Goal: Task Accomplishment & Management: Manage account settings

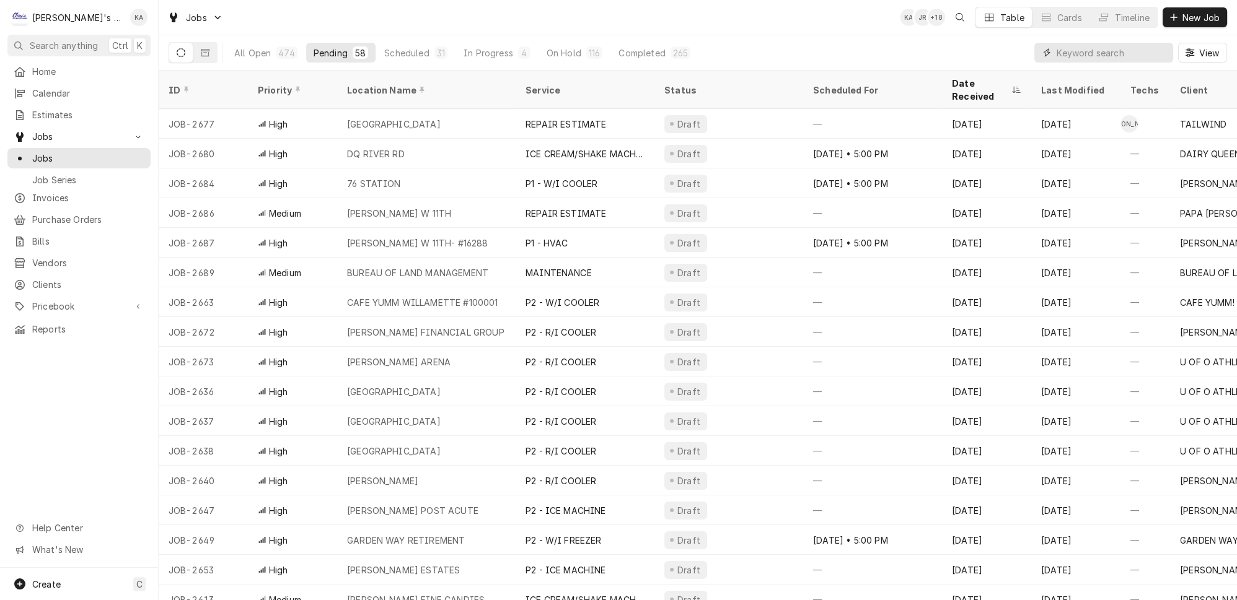
click at [1088, 51] on input "Dynamic Content Wrapper" at bounding box center [1111, 53] width 110 height 20
type input "b"
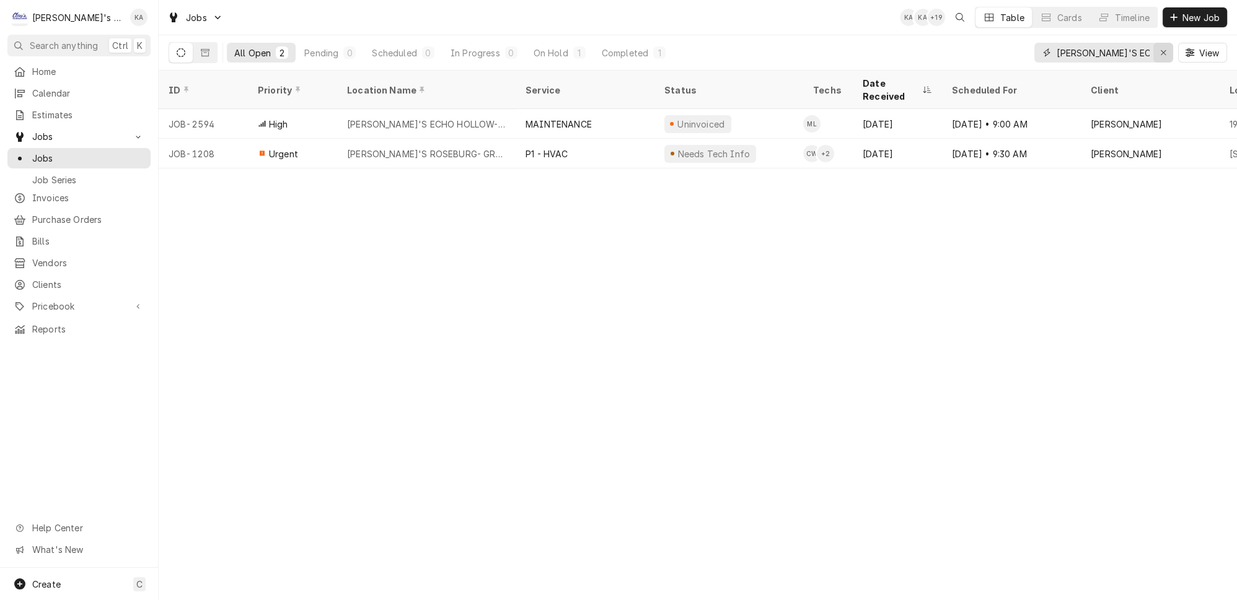
click at [1164, 48] on div "Erase input" at bounding box center [1163, 52] width 12 height 12
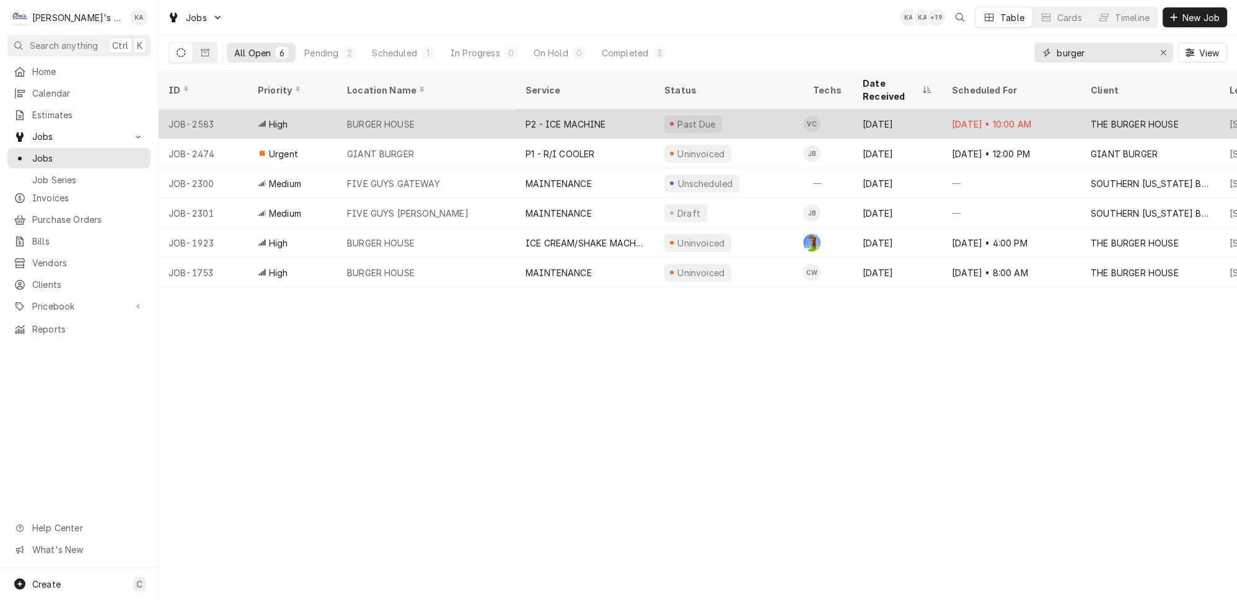
type input "burger"
click at [411, 109] on div "BURGER HOUSE" at bounding box center [426, 124] width 178 height 30
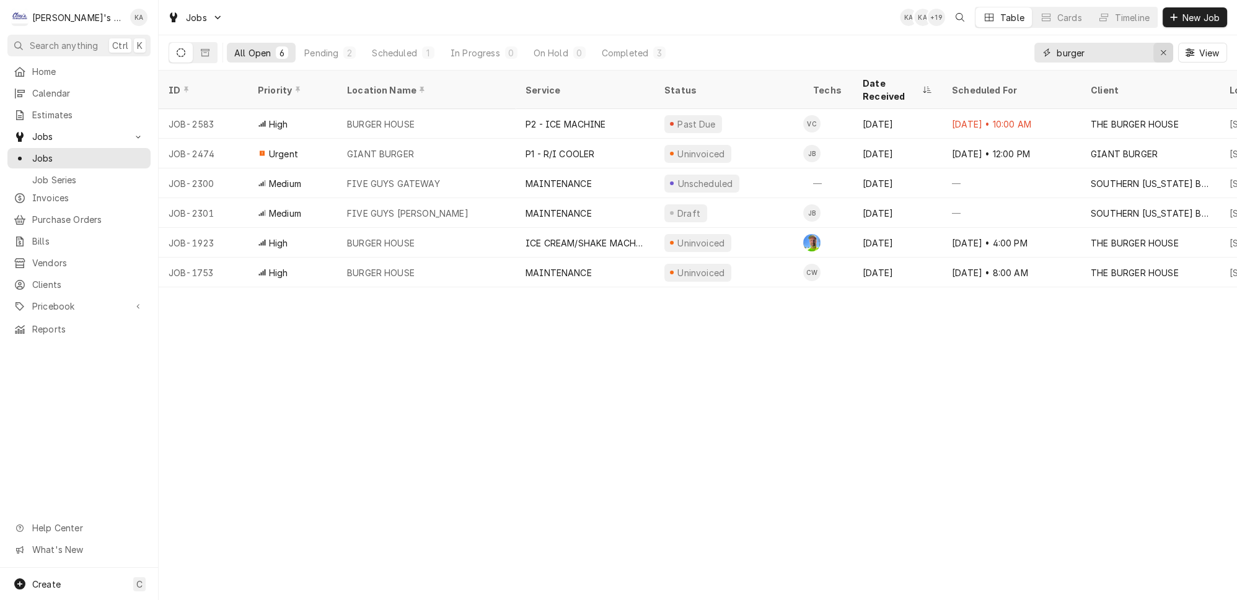
click at [1162, 46] on div "Erase input" at bounding box center [1163, 52] width 12 height 12
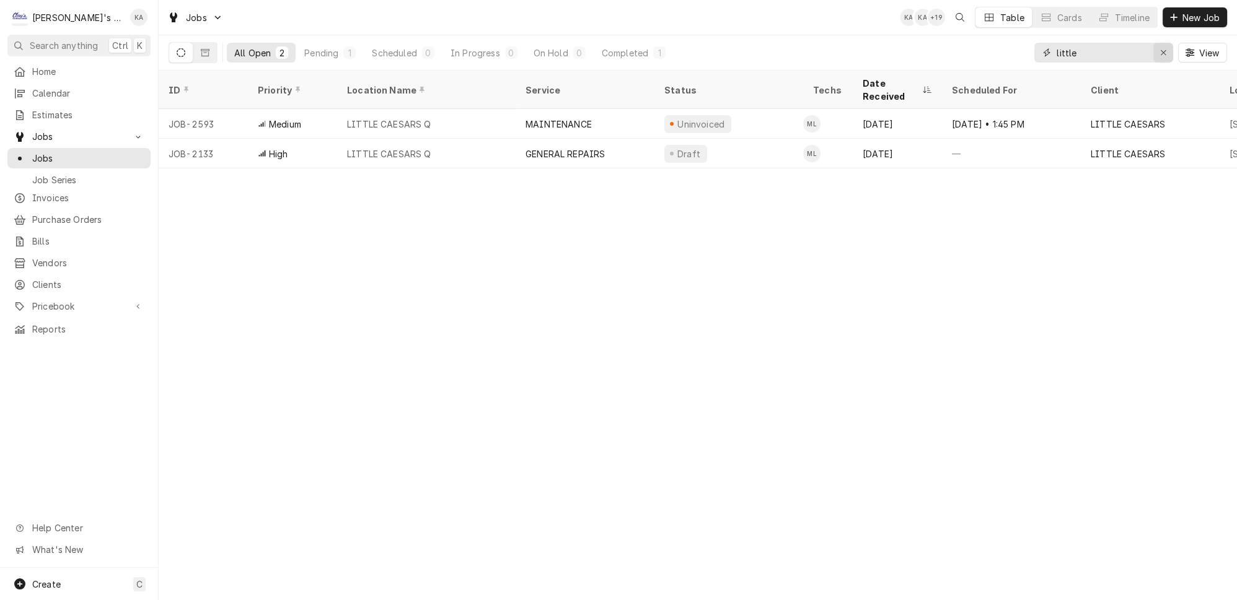
type input "little"
click at [1167, 48] on icon "Erase input" at bounding box center [1163, 52] width 7 height 9
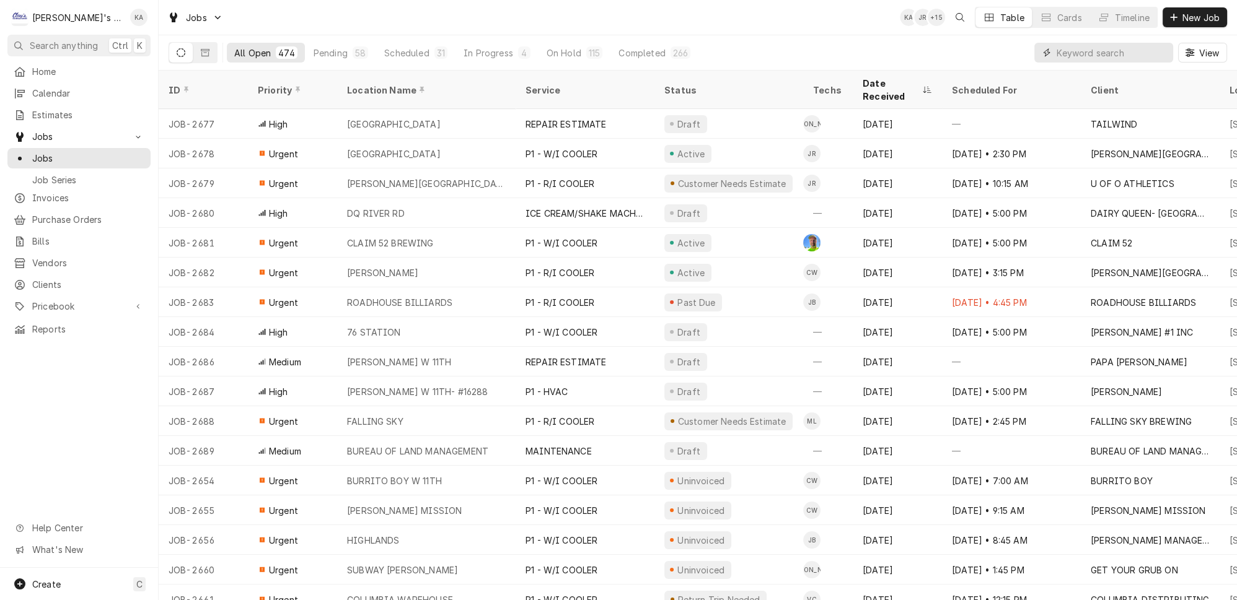
click at [1104, 44] on input "Dynamic Content Wrapper" at bounding box center [1111, 53] width 110 height 20
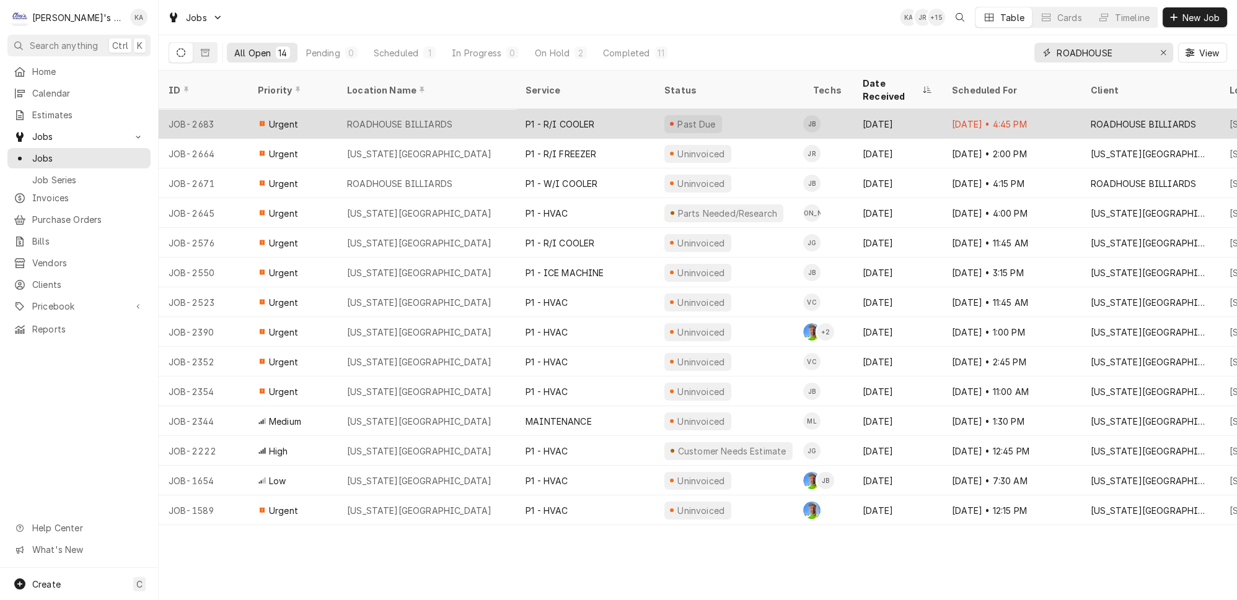
type input "ROADHOUSE"
click at [469, 109] on div "ROADHOUSE BILLIARDS" at bounding box center [426, 124] width 178 height 30
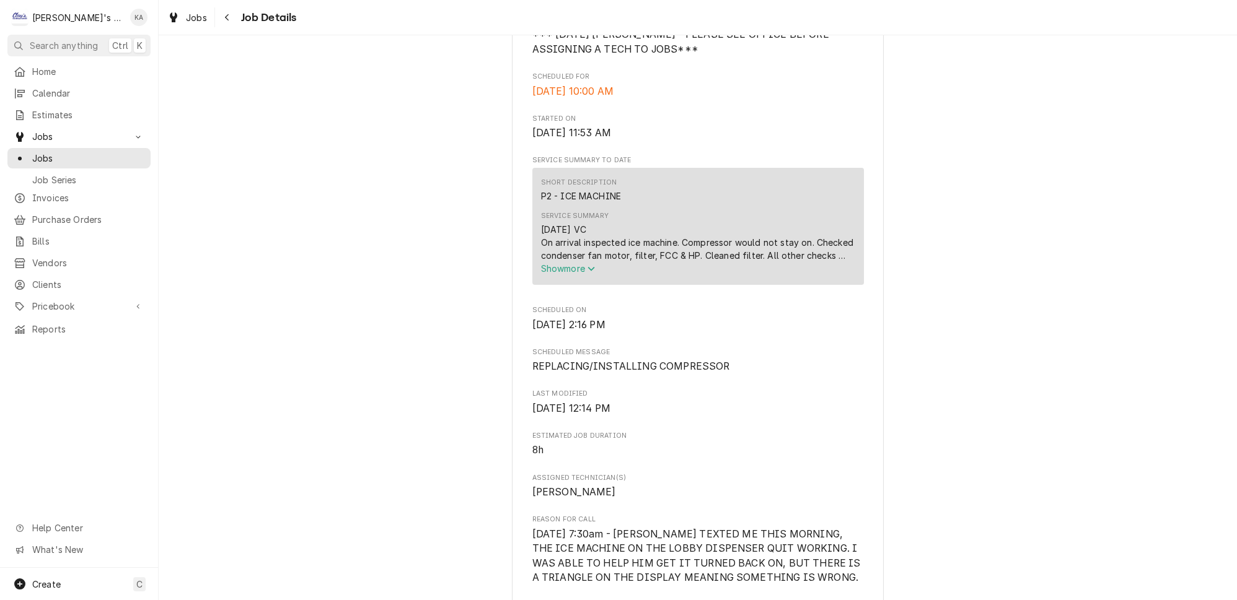
scroll to position [450, 0]
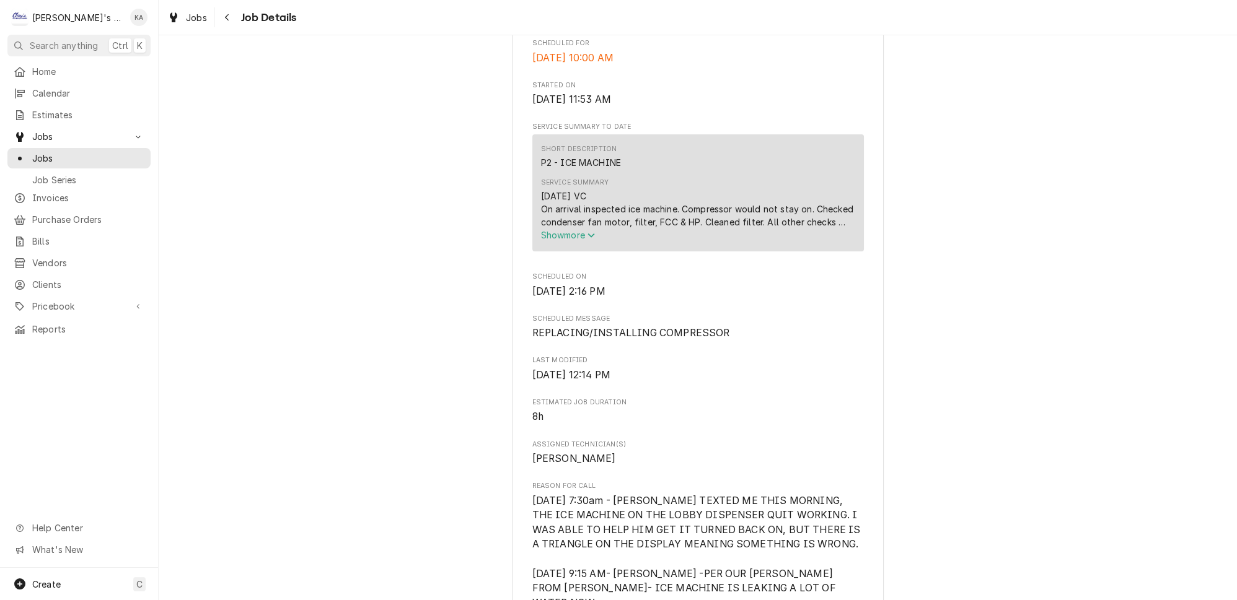
click at [590, 238] on icon "Service Summary" at bounding box center [590, 236] width 7 height 4
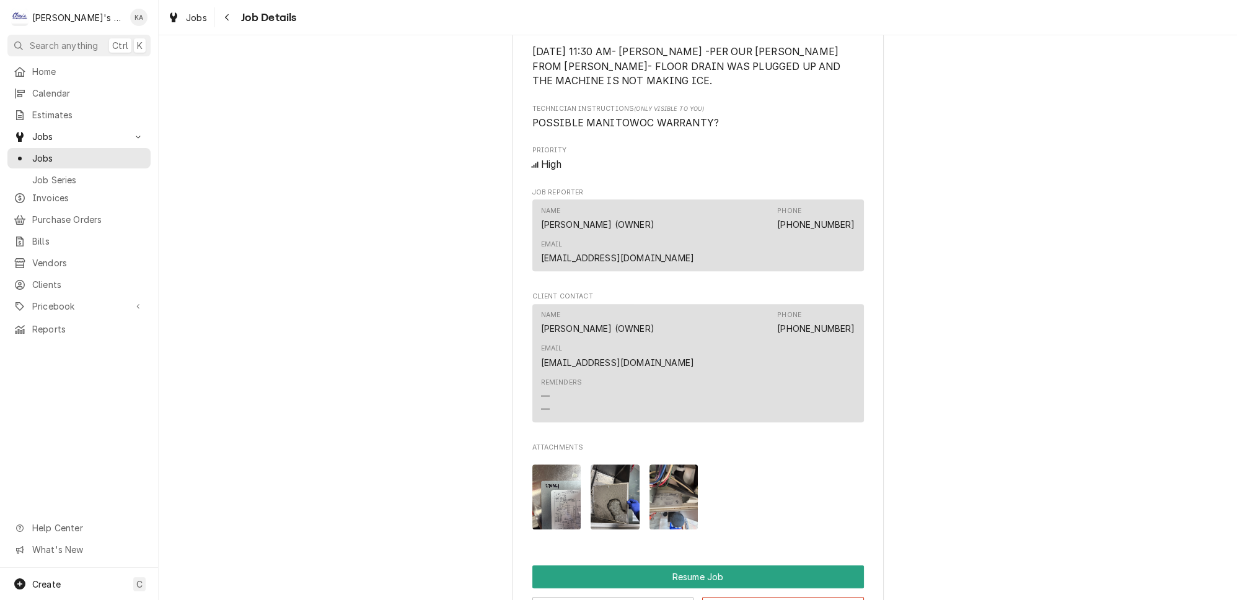
scroll to position [1183, 0]
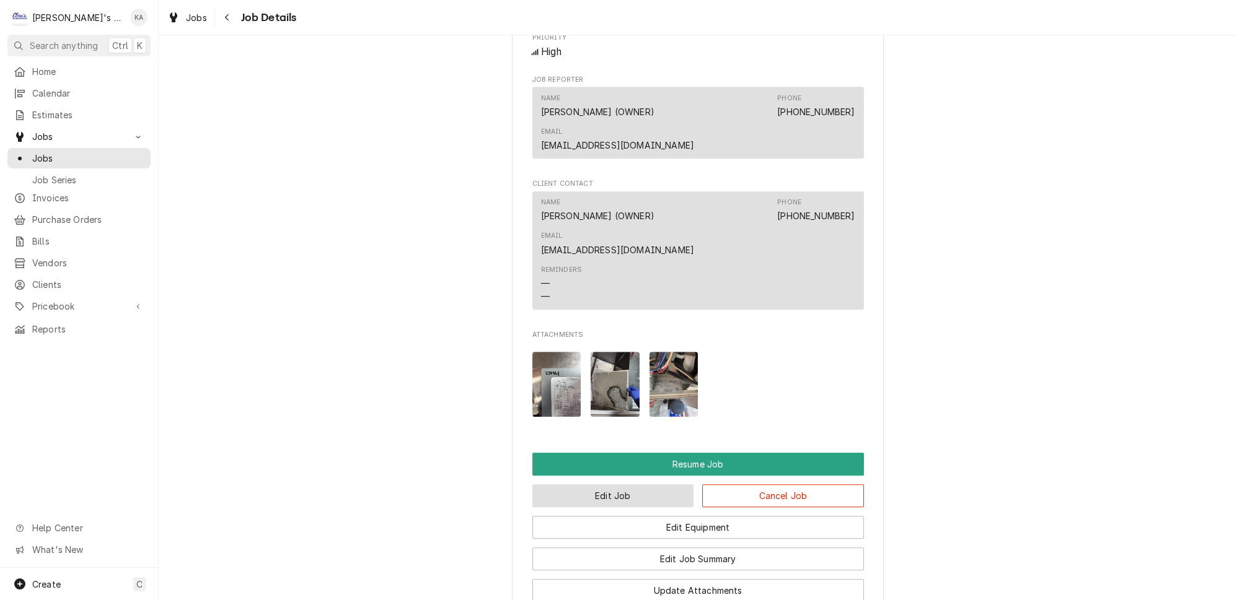
click at [605, 485] on button "Edit Job" at bounding box center [613, 496] width 162 height 23
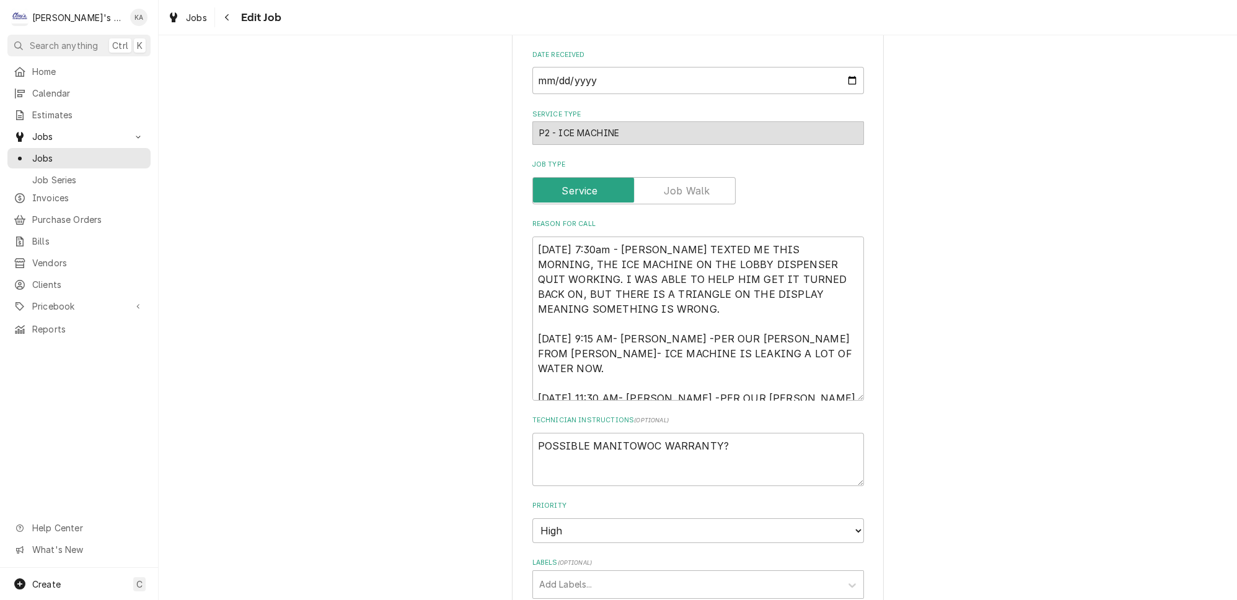
scroll to position [394, 0]
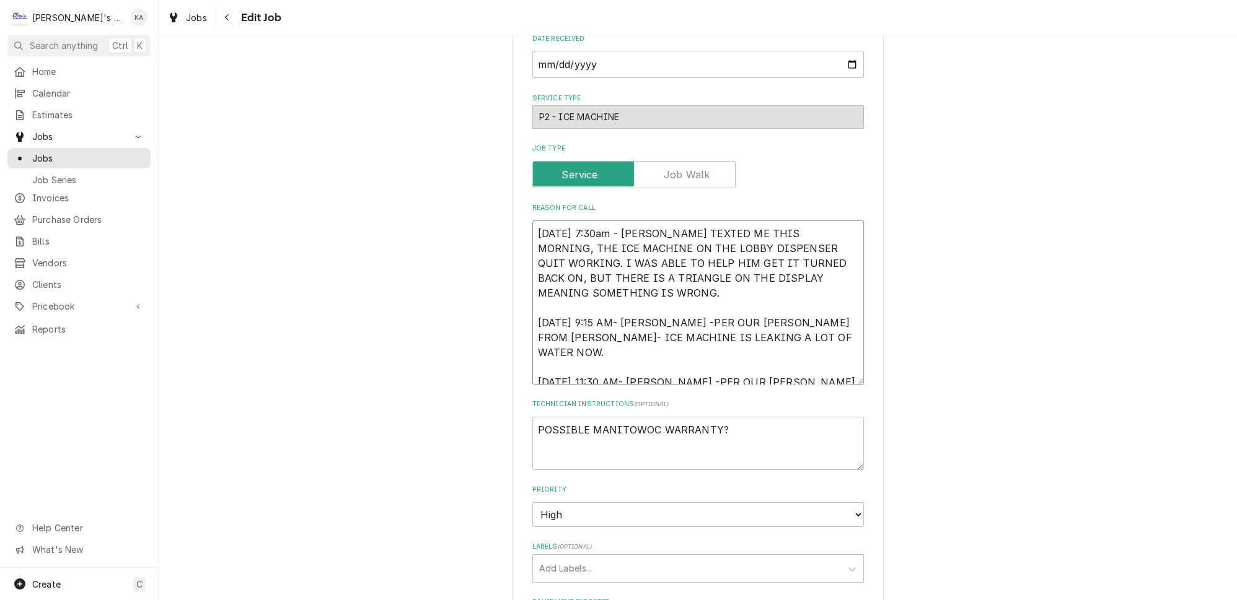
click at [615, 222] on textarea "[DATE] 7:30am - [PERSON_NAME] TEXTED ME THIS MORNING, THE ICE MACHINE ON THE LO…" at bounding box center [698, 303] width 332 height 164
type textarea "x"
type textarea "[DATE] 7:30a - [PERSON_NAME] TEXTED ME THIS MORNING, THE ICE MACHINE ON THE LOB…"
type textarea "x"
type textarea "[DATE] 7:30 - [PERSON_NAME] TEXTED ME THIS MORNING, THE ICE MACHINE ON THE LOBB…"
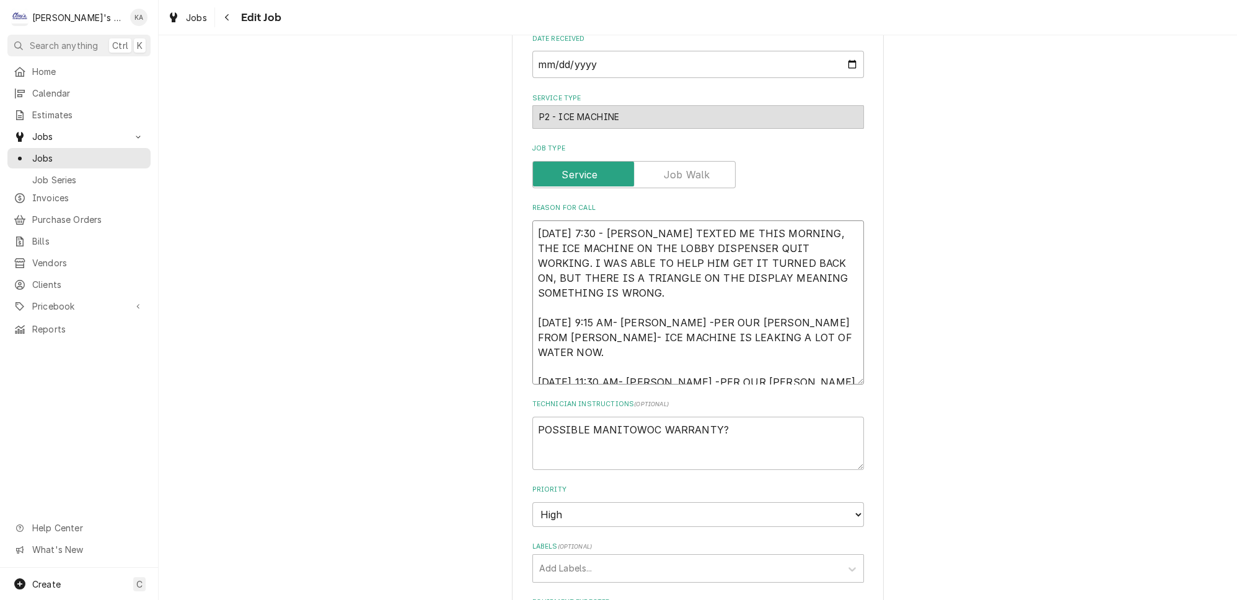
type textarea "x"
type textarea "[DATE] 7:30 - [PERSON_NAME] TEXTED ME THIS MORNING, THE ICE MACHINE ON THE LOBB…"
type textarea "x"
type textarea "[DATE] 7:30 A - [PERSON_NAME] TEXTED ME THIS MORNING, THE ICE MACHINE ON THE LO…"
type textarea "x"
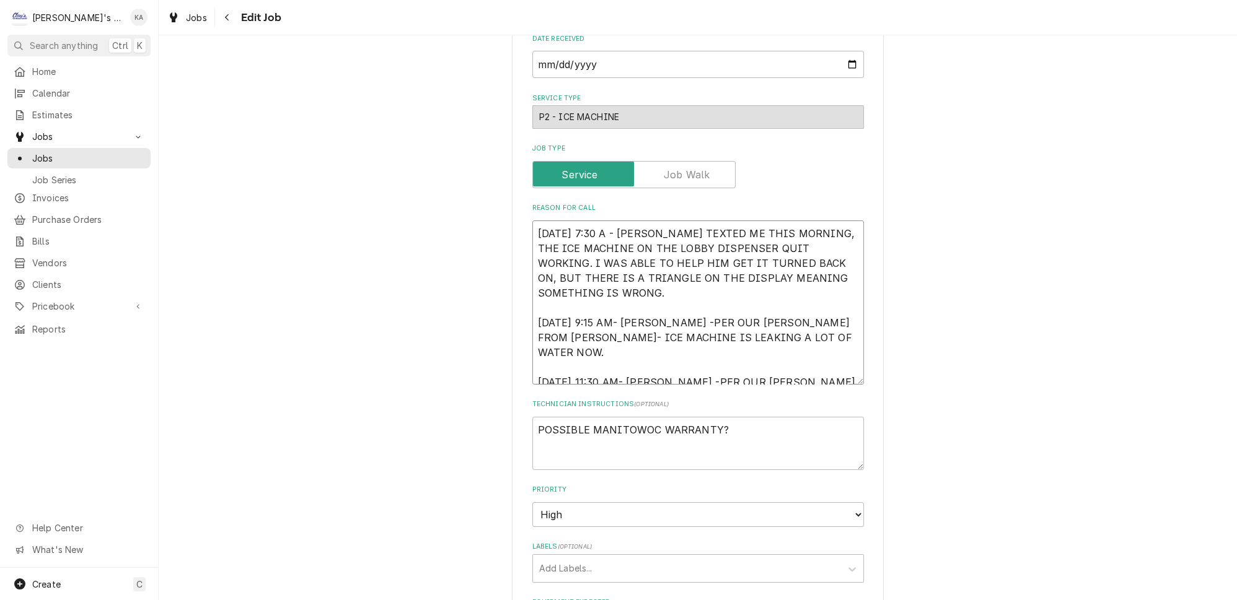
type textarea "[DATE] 7:30 AM - [PERSON_NAME] TEXTED ME THIS MORNING, THE ICE MACHINE ON THE L…"
type textarea "x"
type textarea "[DATE] 7:30 AM- - [PERSON_NAME] TEXTED ME THIS MORNING, THE ICE MACHINE ON THE …"
type textarea "x"
type textarea "[DATE] 7:30 AM- - [PERSON_NAME] TEXTED ME THIS MORNING, THE ICE MACHINE ON THE …"
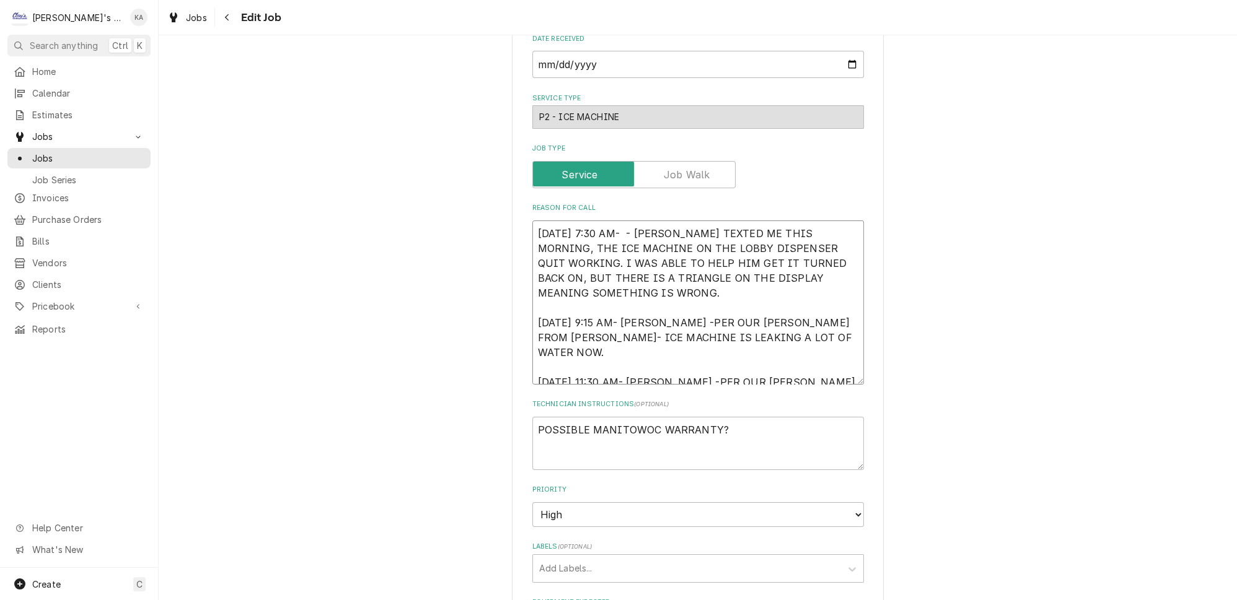
type textarea "x"
type textarea "[DATE] 7:30 AM- G - [PERSON_NAME] TEXTED ME THIS MORNING, THE ICE MACHINE ON TH…"
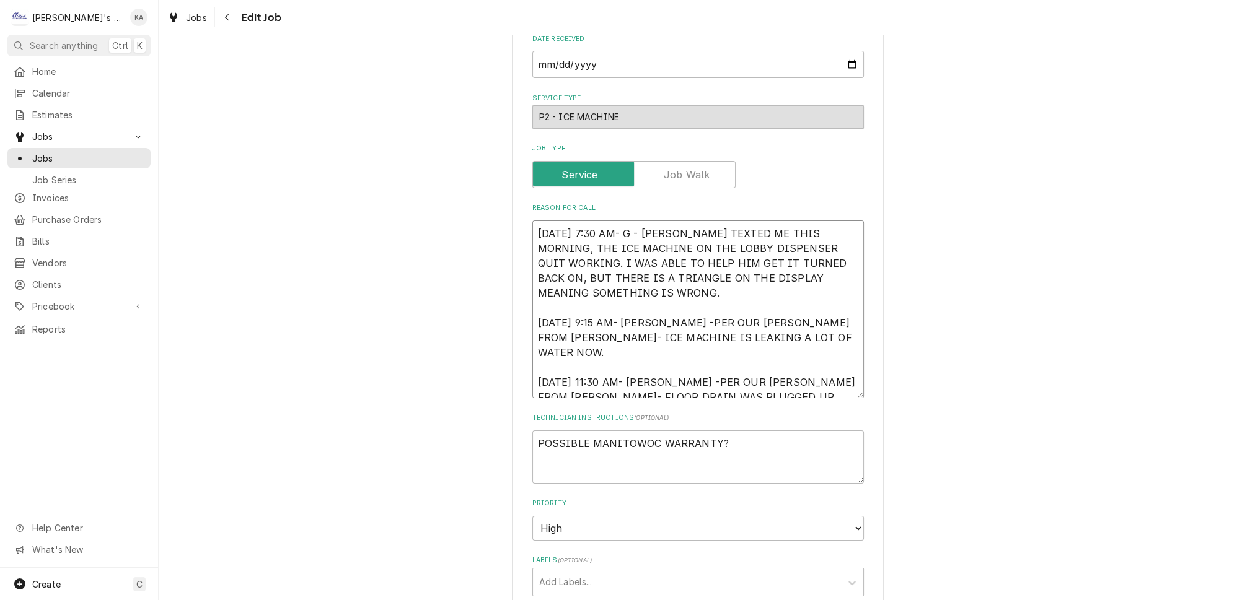
type textarea "x"
type textarea "[DATE] 7:30 AM- GA - [PERSON_NAME] TEXTED ME THIS MORNING, THE ICE MACHINE ON T…"
type textarea "x"
type textarea "[DATE] 7:30 AM- GA- [PERSON_NAME] TEXTED ME THIS MORNING, THE ICE MACHINE ON TH…"
click at [664, 305] on textarea "[DATE] 7:30 AM- GA- [PERSON_NAME] TEXTED ME THIS MORNING, THE ICE MACHINE ON TH…" at bounding box center [698, 310] width 332 height 178
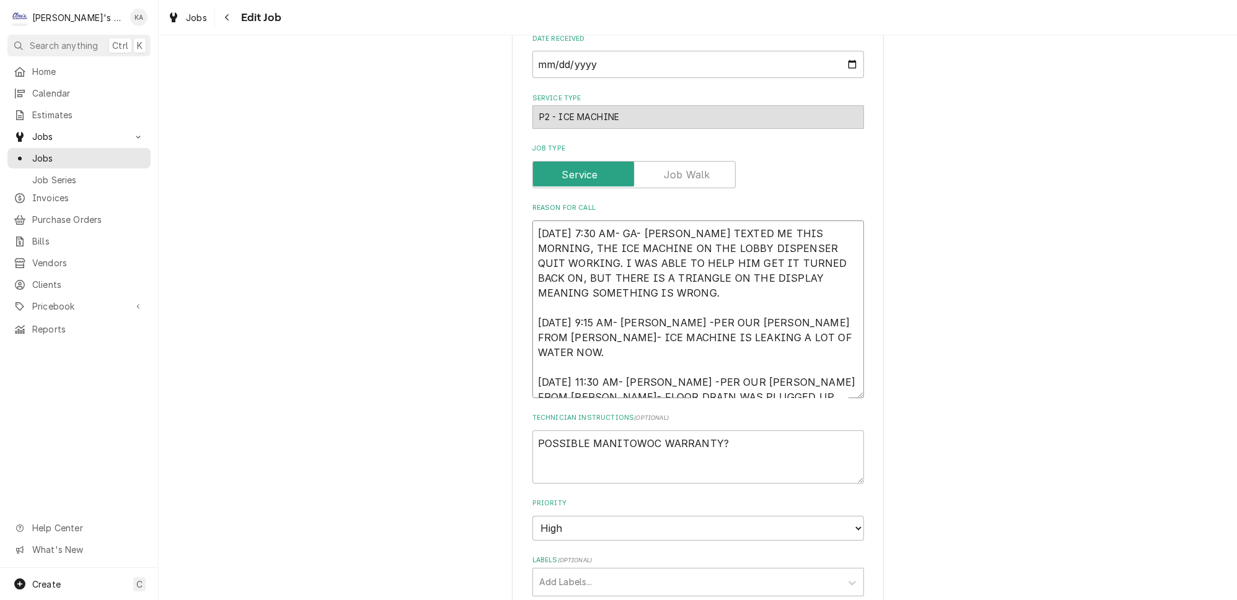
type textarea "x"
type textarea "[DATE] 7:30 AM- GA- [PERSON_NAME] TEXTED ME THIS MORNING, THE ICE MACHINE ON TH…"
type textarea "x"
type textarea "[DATE] 7:30 AM- GA- [PERSON_NAME] TEXTED ME THIS MORNING, THE ICE MACHINE ON TH…"
click at [667, 346] on textarea "[DATE] 7:30 AM- GA- [PERSON_NAME] TEXTED ME THIS MORNING, THE ICE MACHINE ON TH…" at bounding box center [698, 310] width 332 height 178
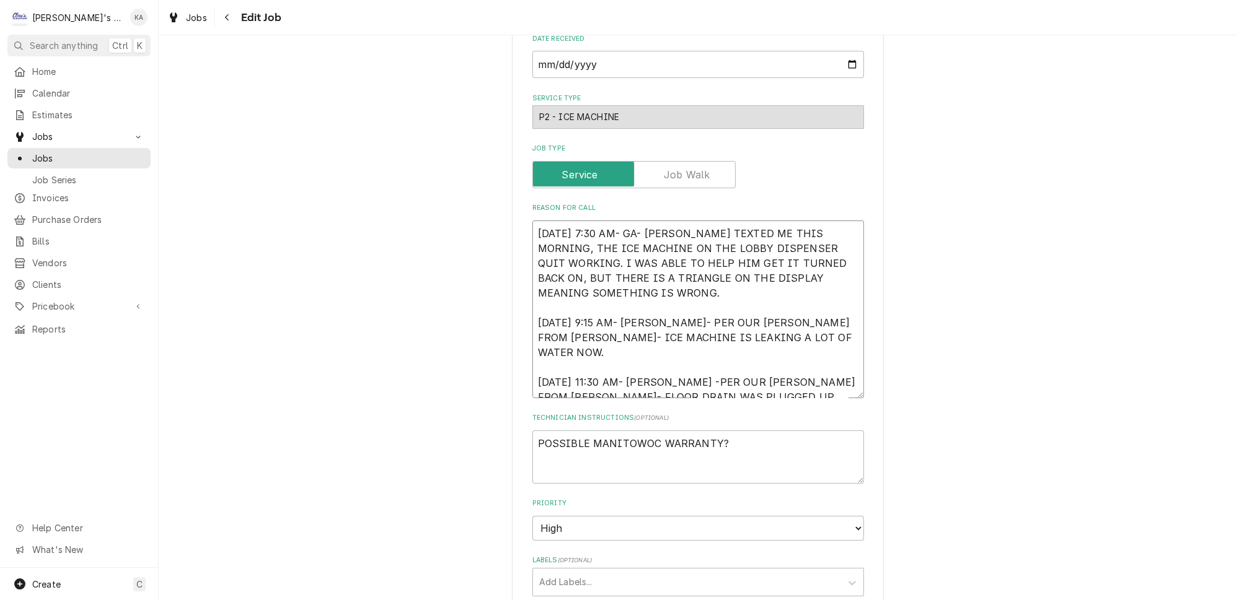
type textarea "x"
type textarea "[DATE] 7:30 AM- GA- [PERSON_NAME] TEXTED ME THIS MORNING, THE ICE MACHINE ON TH…"
type textarea "x"
type textarea "[DATE] 7:30 AM- GA- [PERSON_NAME] TEXTED ME THIS MORNING, THE ICE MACHINE ON TH…"
type textarea "x"
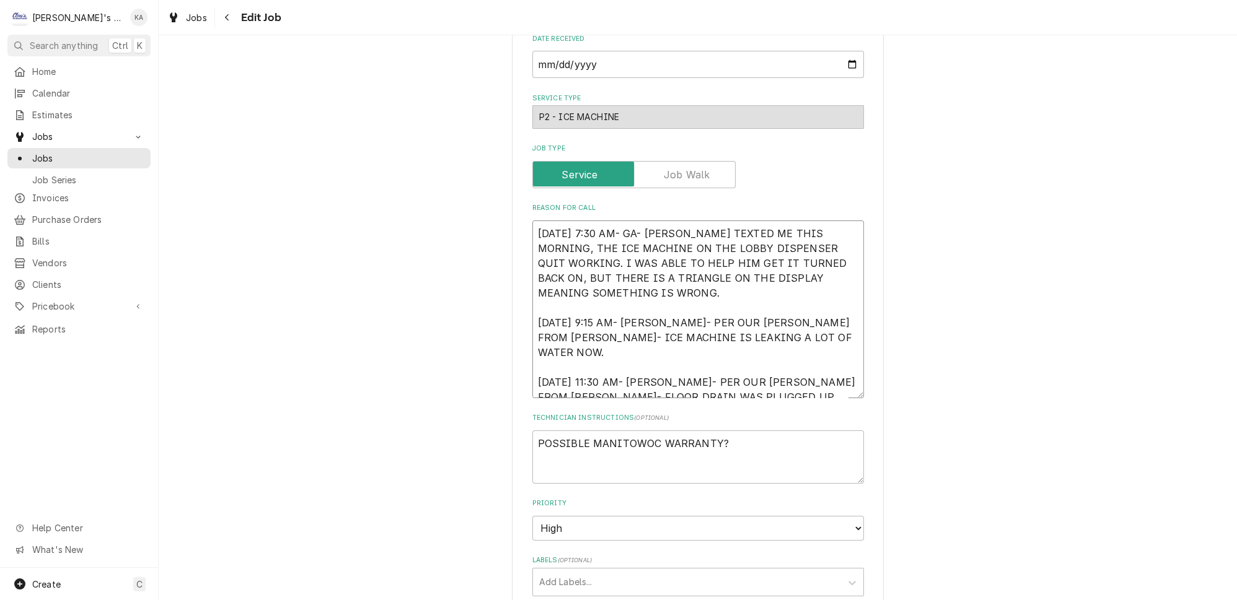
type textarea "[DATE] 7:30 AM- GA- [PERSON_NAME] TEXTED ME THIS MORNING, THE ICE MACHINE ON TH…"
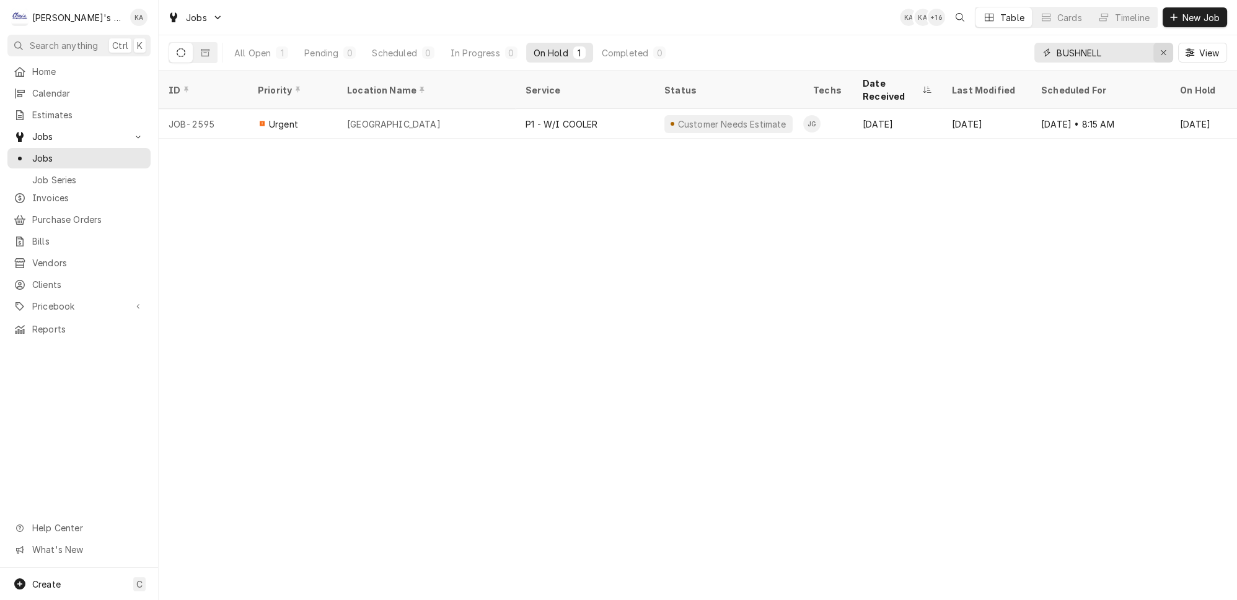
click at [1166, 50] on icon "Erase input" at bounding box center [1163, 52] width 5 height 5
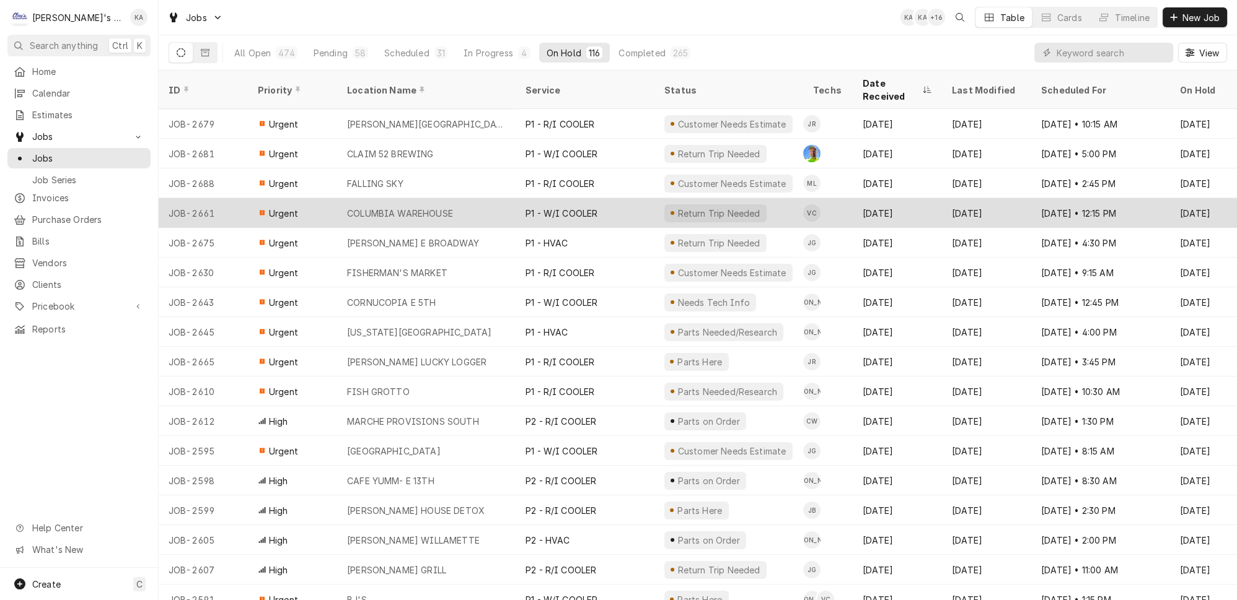
click at [413, 207] on div "COLUMBIA WAREHOUSE" at bounding box center [400, 213] width 106 height 13
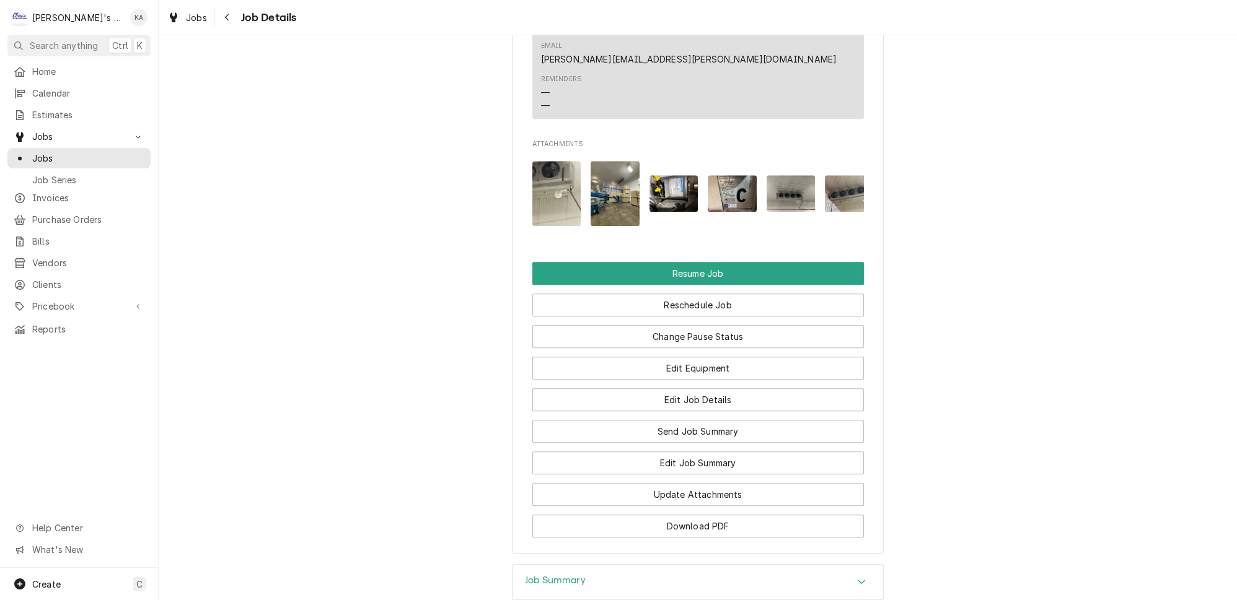
scroll to position [1722, 0]
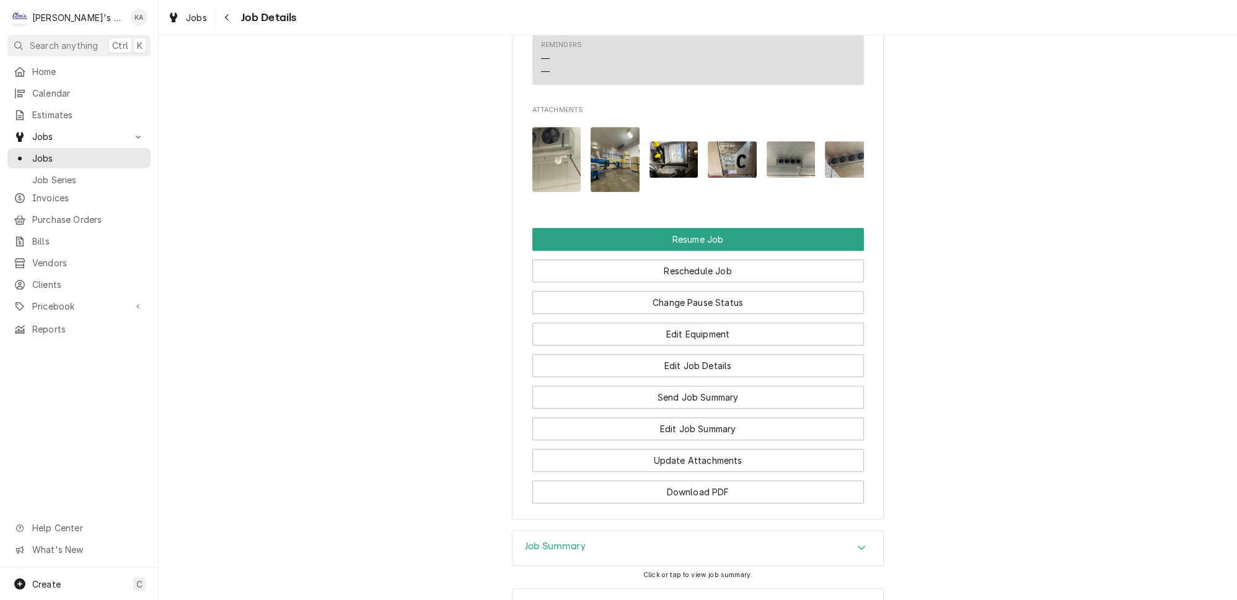
click at [857, 543] on icon "Accordion Header" at bounding box center [861, 548] width 9 height 10
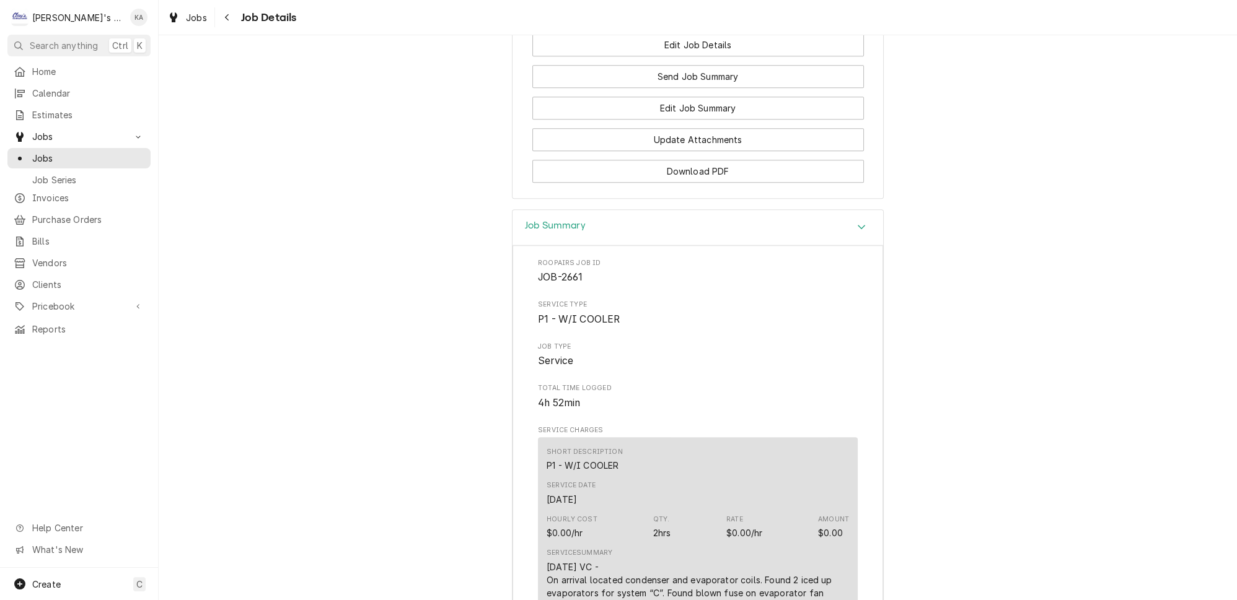
scroll to position [1868, 0]
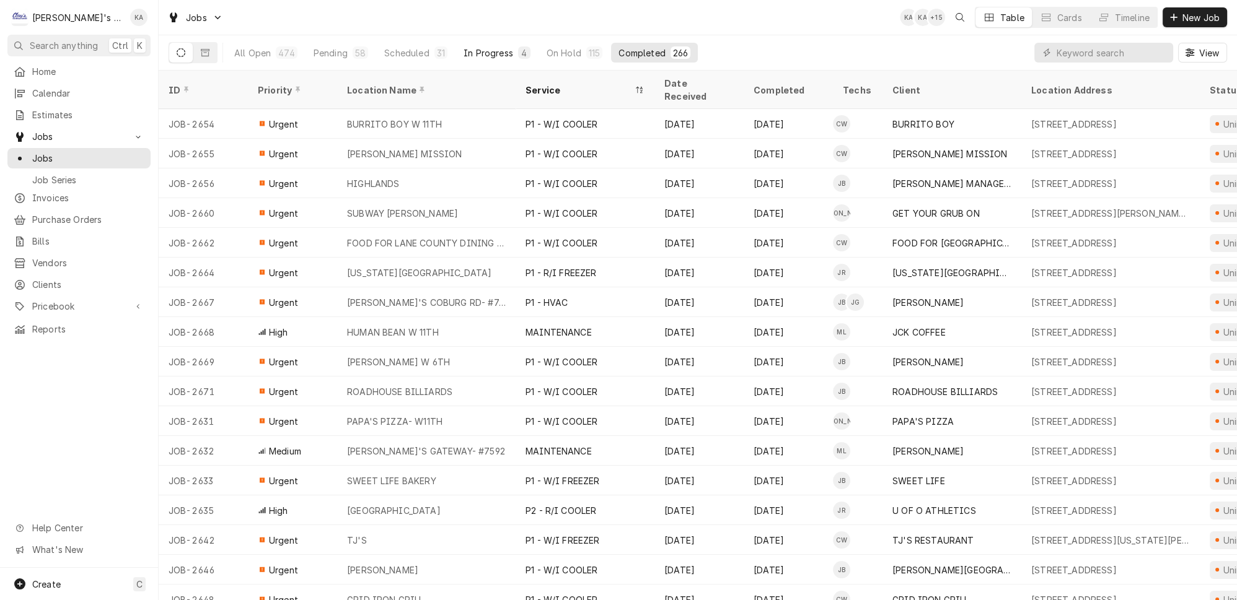
click at [463, 48] on div "In Progress" at bounding box center [488, 52] width 50 height 13
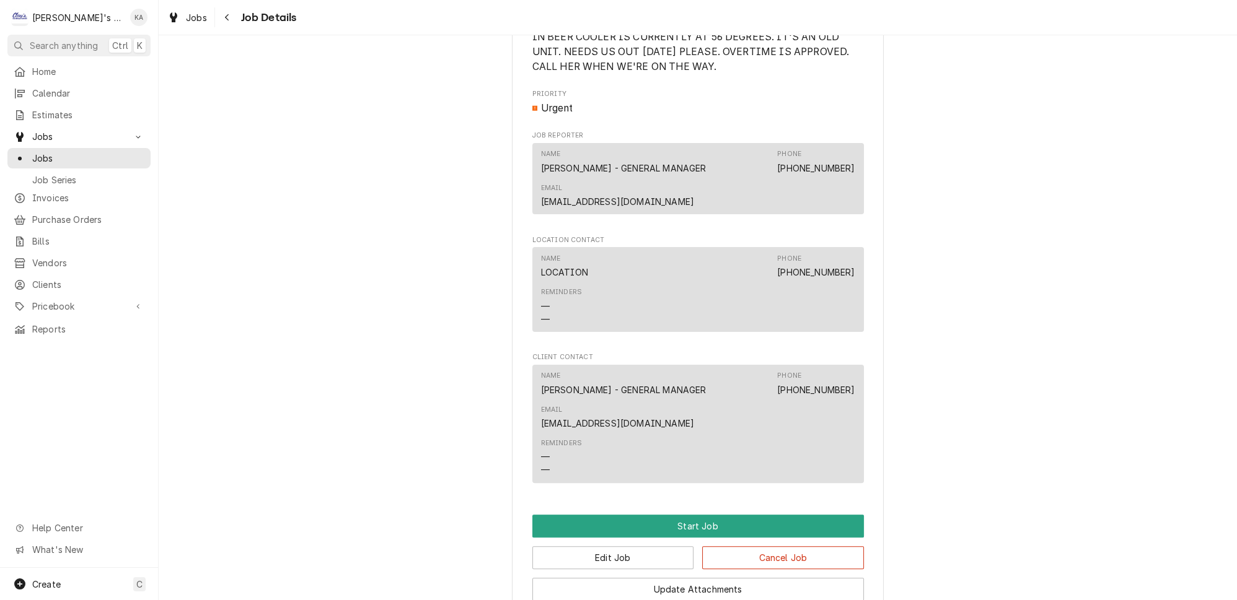
scroll to position [803, 0]
